Goal: Entertainment & Leisure: Consume media (video, audio)

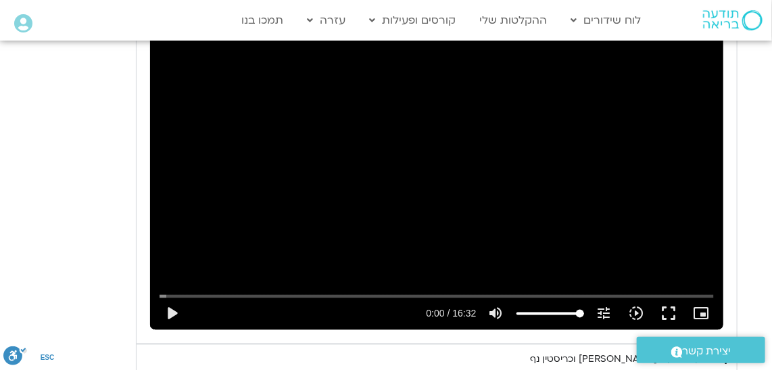
scroll to position [798, 0]
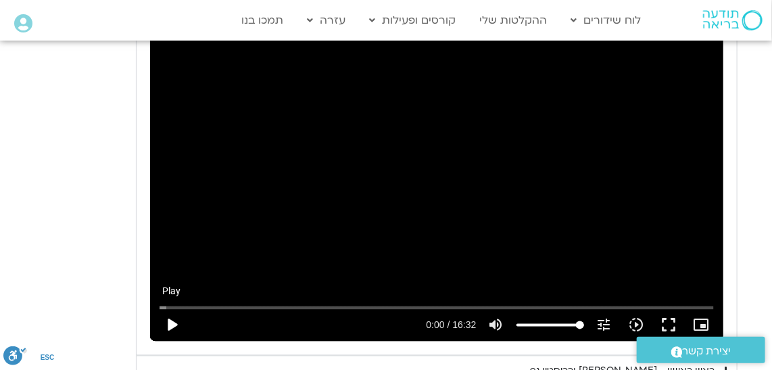
click at [168, 323] on button "play_arrow" at bounding box center [171, 325] width 32 height 32
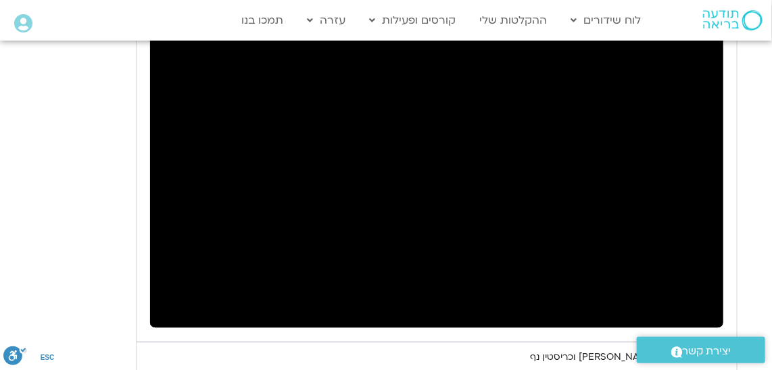
scroll to position [777, 0]
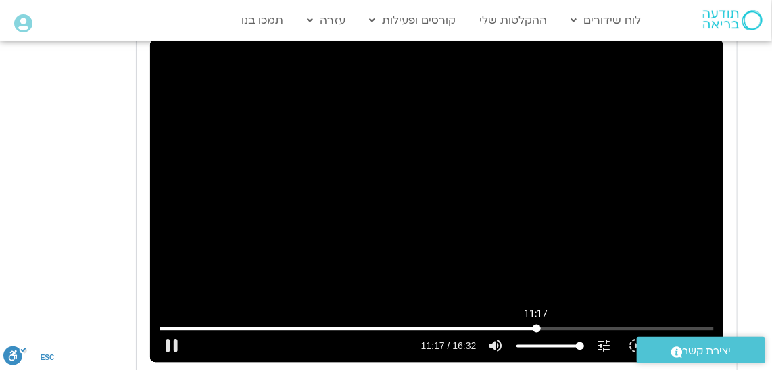
click at [536, 324] on input "Seek" at bounding box center [435, 328] width 553 height 8
click at [528, 328] on input "Seek" at bounding box center [435, 328] width 553 height 8
click at [522, 330] on input "Seek" at bounding box center [435, 328] width 553 height 8
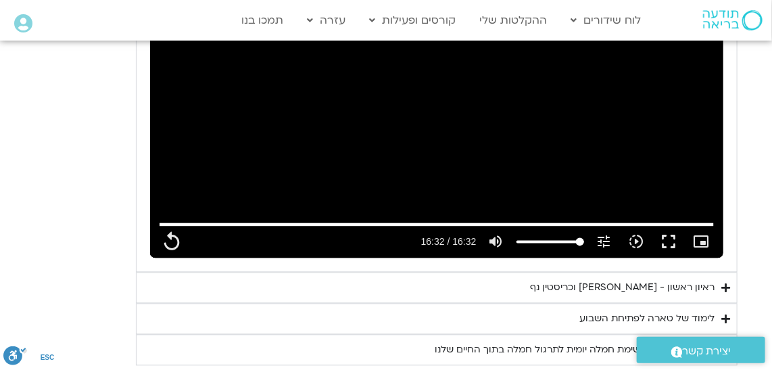
scroll to position [900, 0]
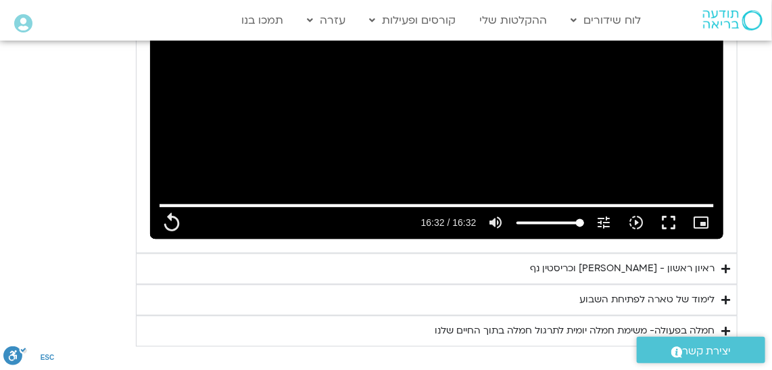
click at [659, 266] on div "ראיון ראשון - [PERSON_NAME] וכריסטין נף" at bounding box center [622, 269] width 184 height 16
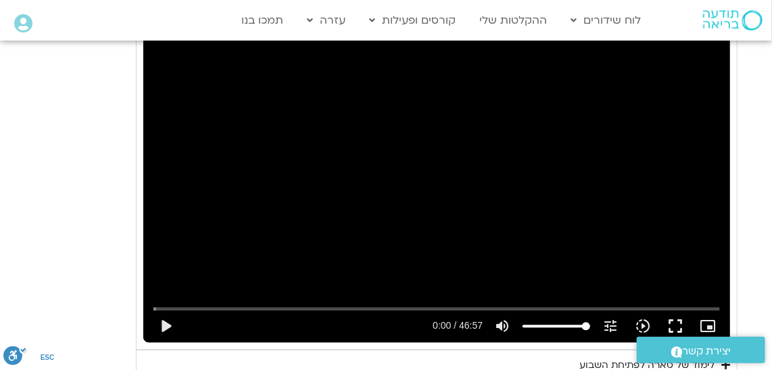
scroll to position [1146, 0]
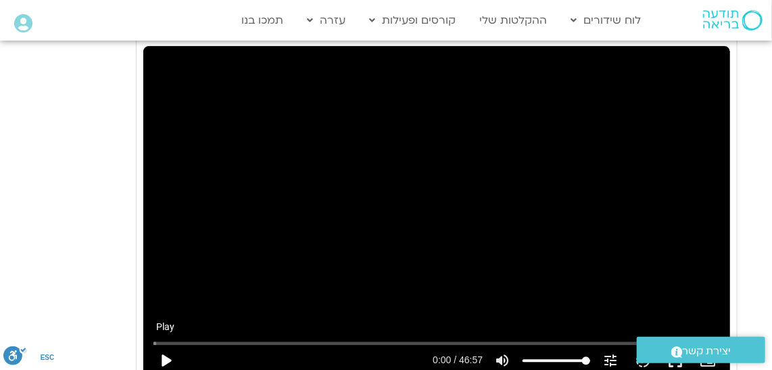
click at [161, 354] on button "play_arrow" at bounding box center [165, 360] width 32 height 32
type input "992.52"
type input "0.028"
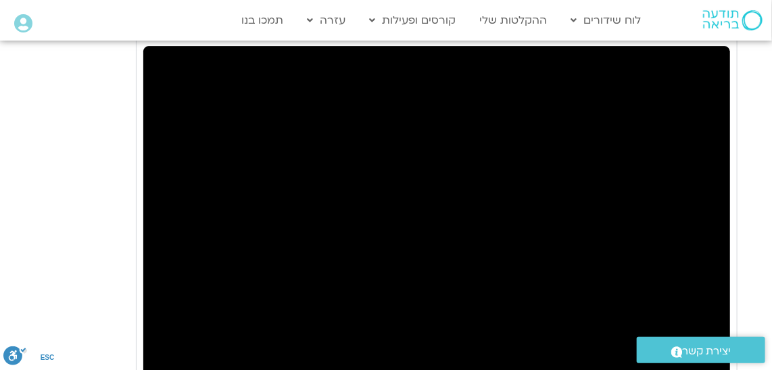
type input "992.52"
type input "122.735972"
type input "992.52"
type input "122.869929"
type input "992.52"
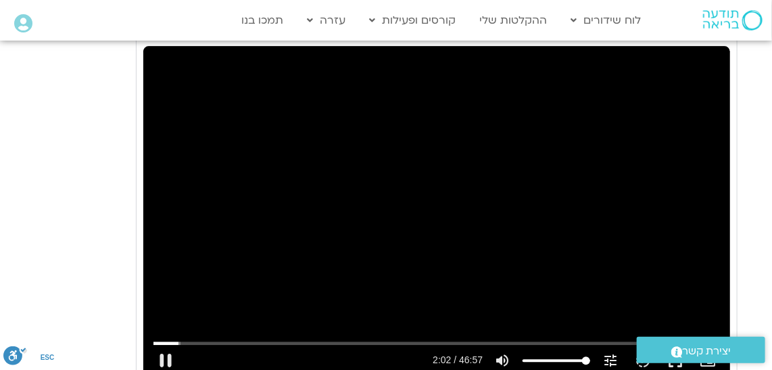
type input "122.985684"
type input "992.52"
type input "123.136044"
type input "992.52"
type input "123.269404"
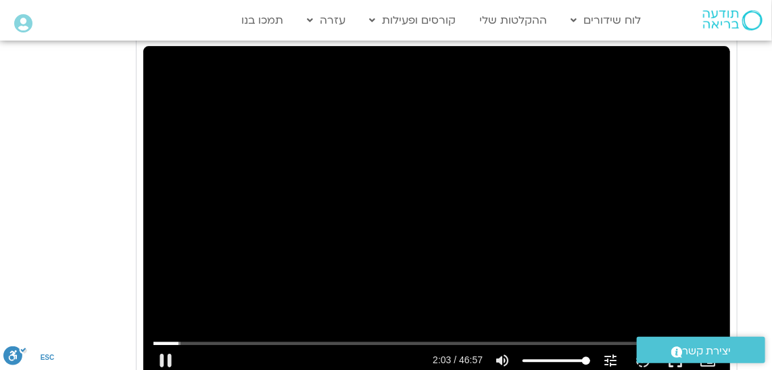
type input "992.52"
type input "123.337484"
type input "992.52"
type input "123.519207"
type input "992.52"
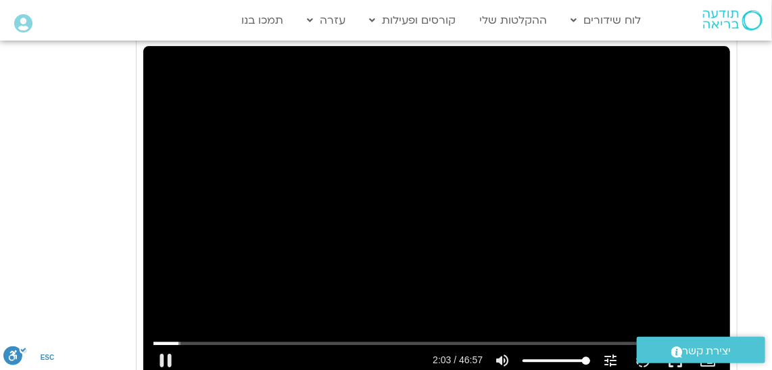
type input "123.652469"
type input "992.52"
type input "123.718075"
type input "992.52"
type input "123.851391"
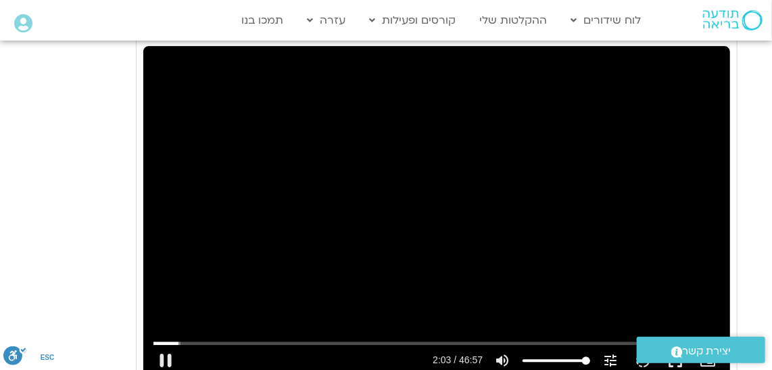
type input "992.52"
type input "123.983978"
type input "992.52"
type input "124.117948"
type input "992.52"
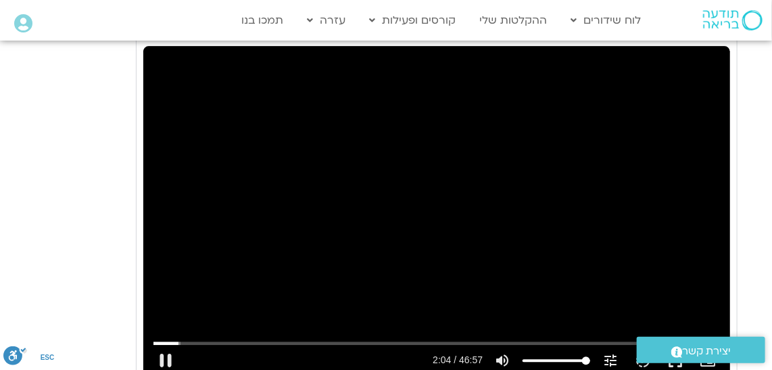
type input "124.25261"
type input "992.52"
type input "124.383744"
type input "992.52"
type input "124.518245"
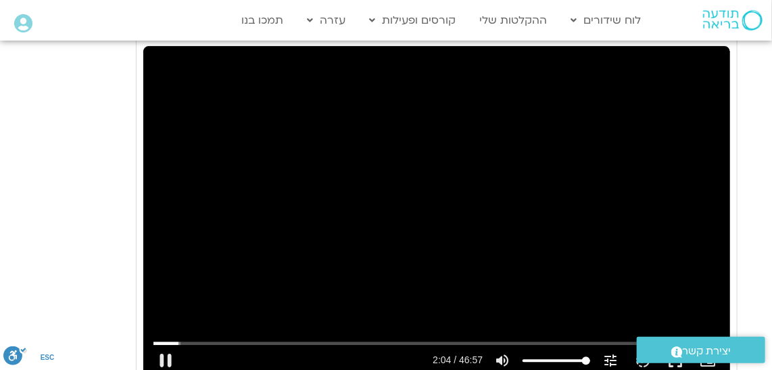
type input "992.52"
type input "124.651041"
type input "992.52"
type input "124.783862"
type input "992.52"
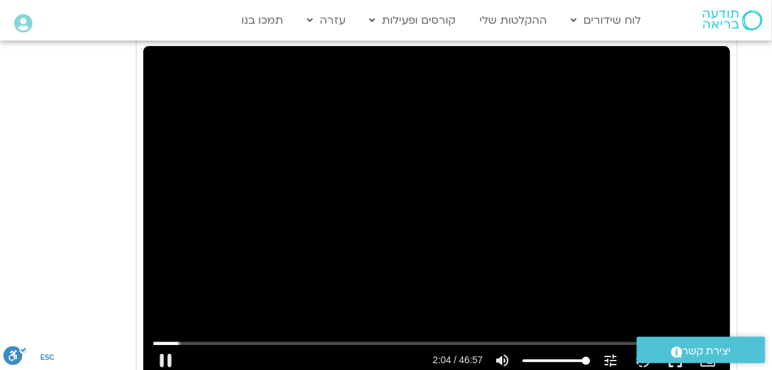
type input "124.918421"
type input "992.52"
type input "125.051279"
type input "992.52"
type input "125.184635"
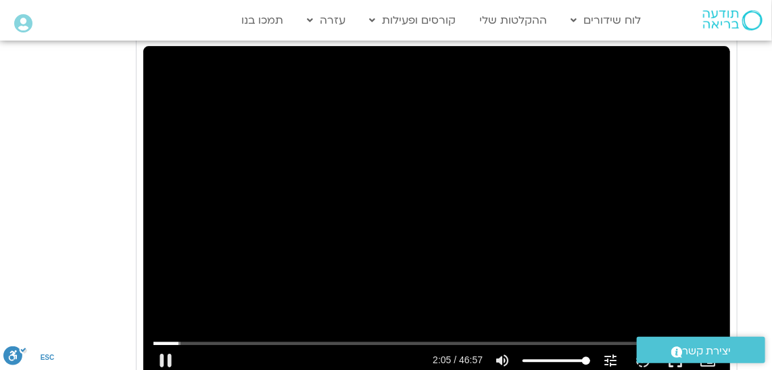
type input "992.52"
type input "125.314508"
type input "992.52"
type input "125.443477"
type input "992.52"
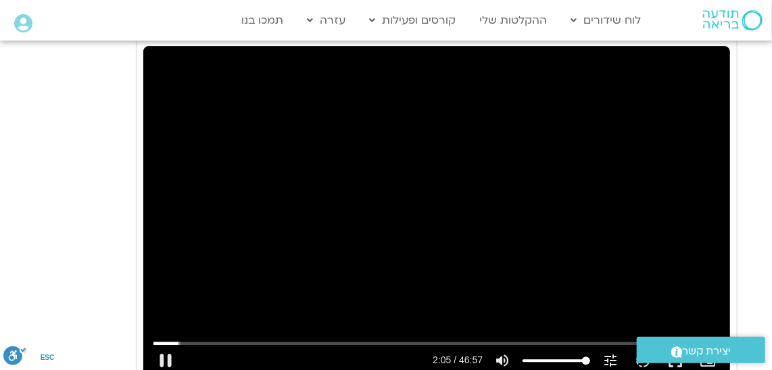
type input "125.568804"
type input "992.52"
type input "125.701945"
type input "992.52"
type input "125.833609"
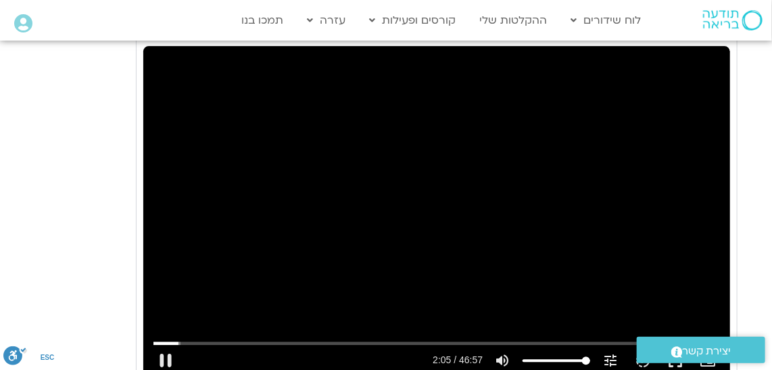
type input "992.52"
type input "125.96366"
type input "992.52"
type input "126.100176"
type input "992.52"
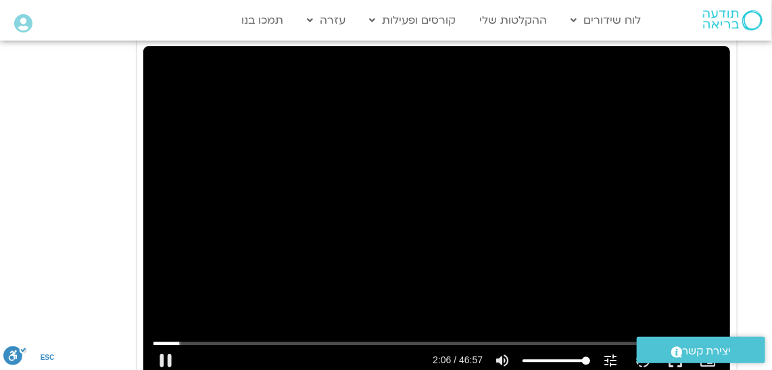
type input "126.230193"
type input "992.52"
type input "126.363821"
type input "992.52"
type input "126.493675"
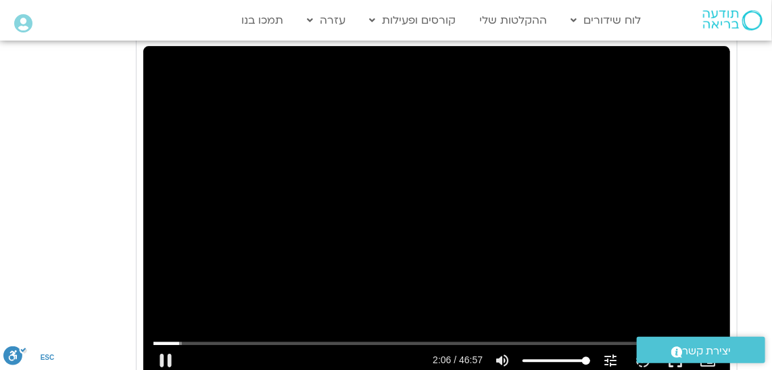
type input "992.52"
type input "126.633823"
type input "992.52"
type input "126.763626"
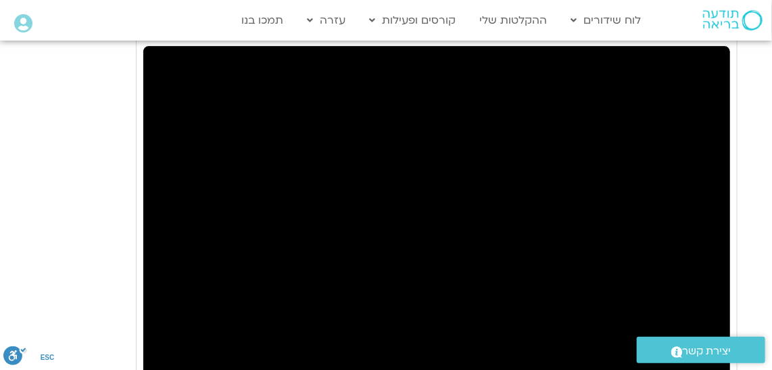
type input "992.52"
type input "549.068574"
type input "992.52"
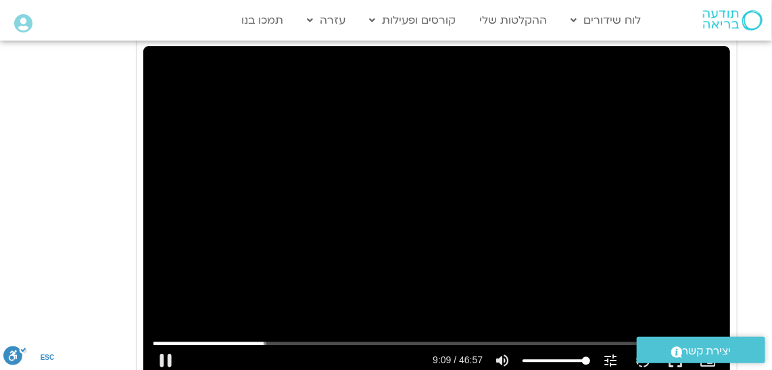
type input "549.235084"
type input "992.52"
type input "549.352026"
type input "992.52"
type input "549.452091"
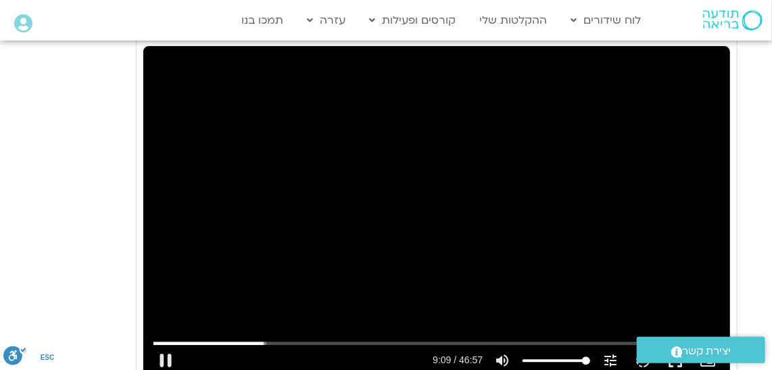
type input "992.52"
type input "549.636799"
type input "992.52"
type input "549.768471"
type input "992.52"
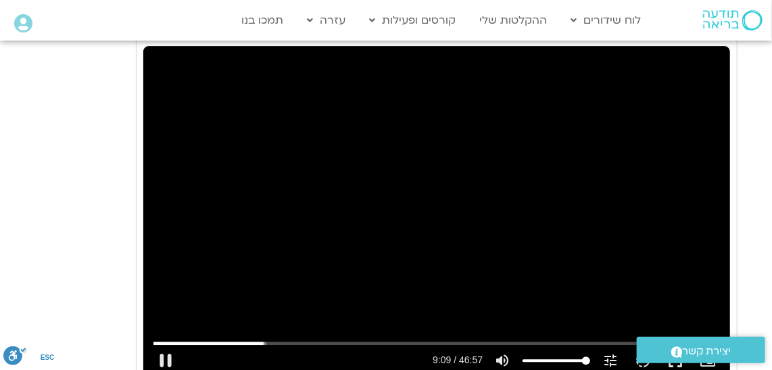
type input "549.903295"
type input "992.52"
type input "550.001769"
type input "992.52"
type input "550.167708"
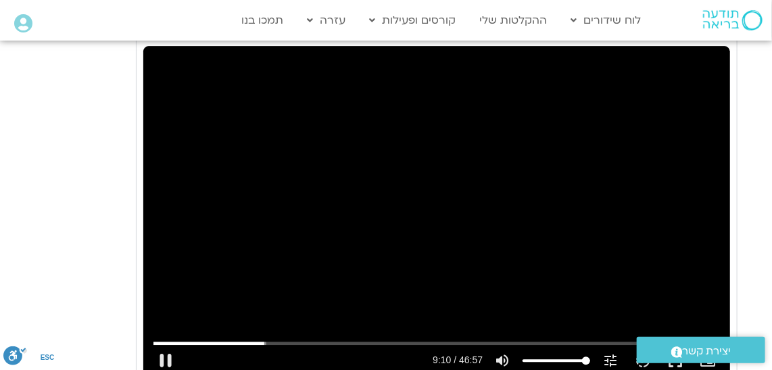
type input "992.52"
type input "550.304874"
type input "992.52"
type input "550.434667"
type input "992.52"
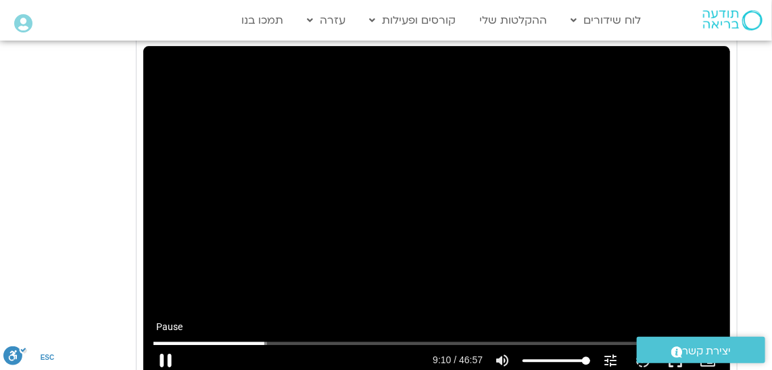
type input "550.551953"
type input "992.52"
type input "550.684959"
type input "992.52"
type input "550.819444"
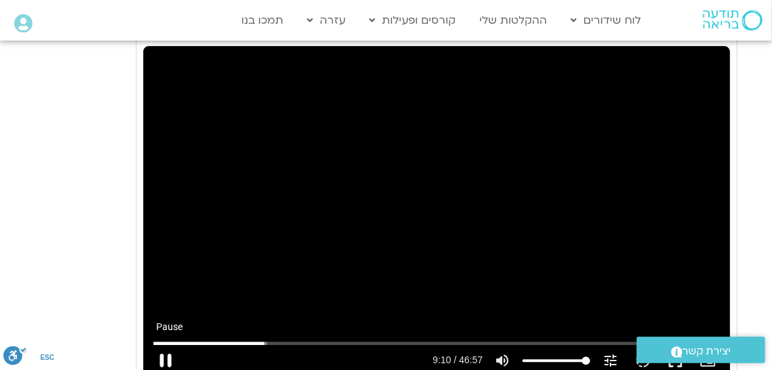
type input "992.52"
type input "550.849203"
type input "992.52"
type input "550.98427"
type input "992.52"
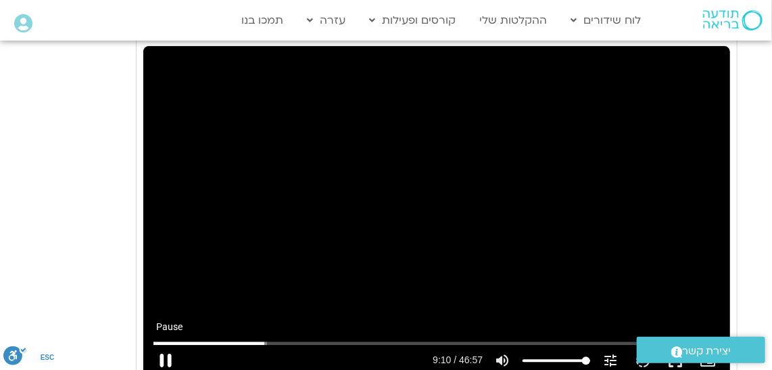
type input "551.117973"
type input "992.52"
type input "551.244047"
type input "992.52"
type input "551.373711"
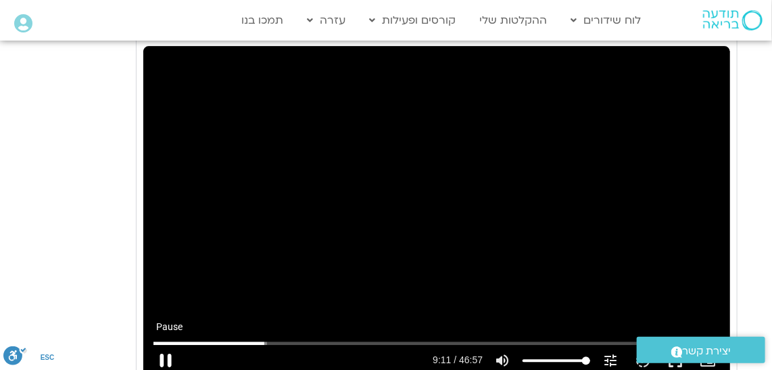
click at [163, 353] on button "pause" at bounding box center [165, 360] width 32 height 32
type input "992.52"
type input "551.492671"
type input "992.52"
